Goal: Obtain resource: Obtain resource

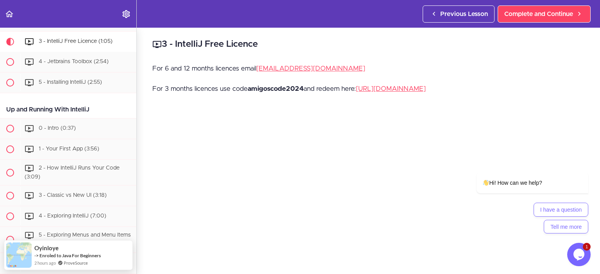
click at [285, 88] on strong "amigoscode2024" at bounding box center [275, 88] width 56 height 7
copy p "amigoscode2024"
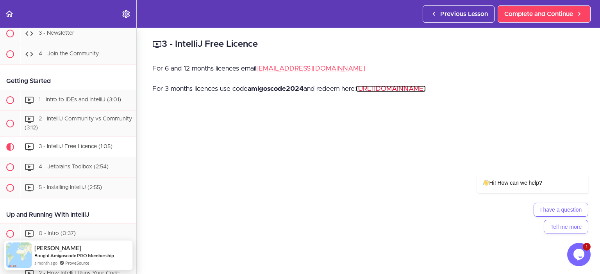
click at [401, 89] on link "[URL][DOMAIN_NAME]" at bounding box center [391, 88] width 70 height 7
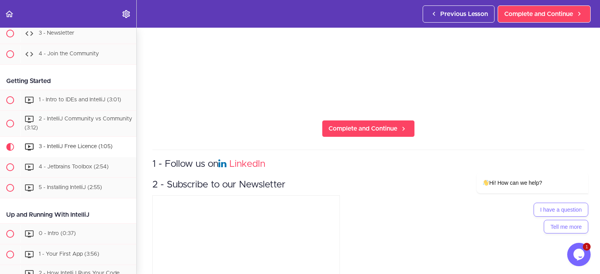
scroll to position [257, 0]
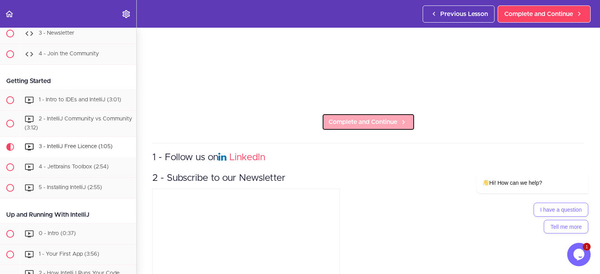
click at [397, 121] on span "Complete and Continue" at bounding box center [362, 121] width 69 height 9
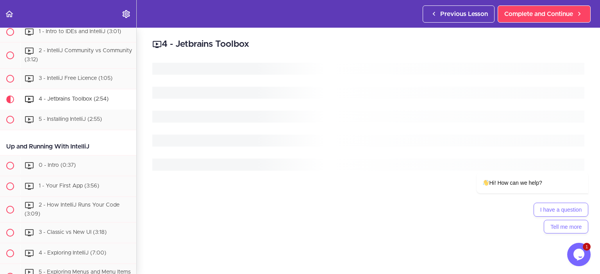
scroll to position [217, 0]
